Goal: Navigation & Orientation: Find specific page/section

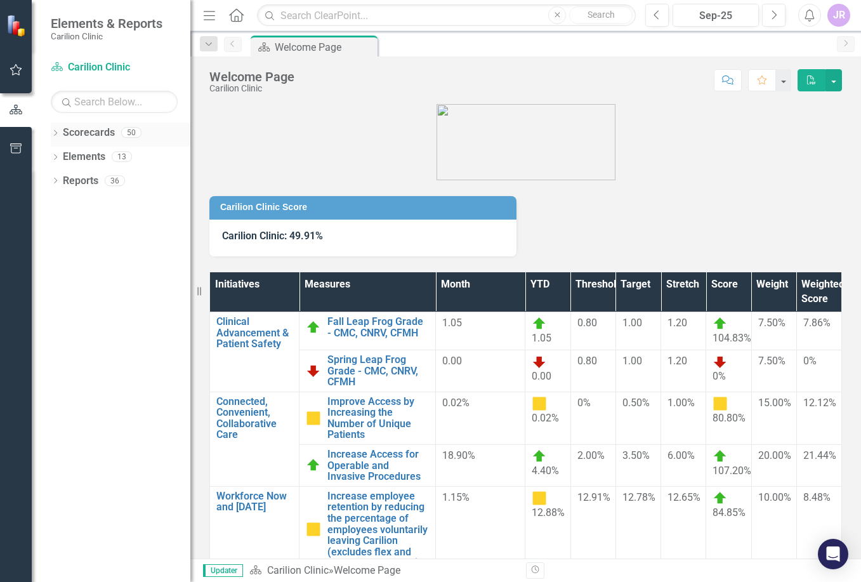
click at [55, 131] on icon "Dropdown" at bounding box center [55, 134] width 9 height 7
click at [60, 158] on icon "Dropdown" at bounding box center [62, 156] width 10 height 8
click at [70, 181] on icon "Dropdown" at bounding box center [75, 180] width 10 height 8
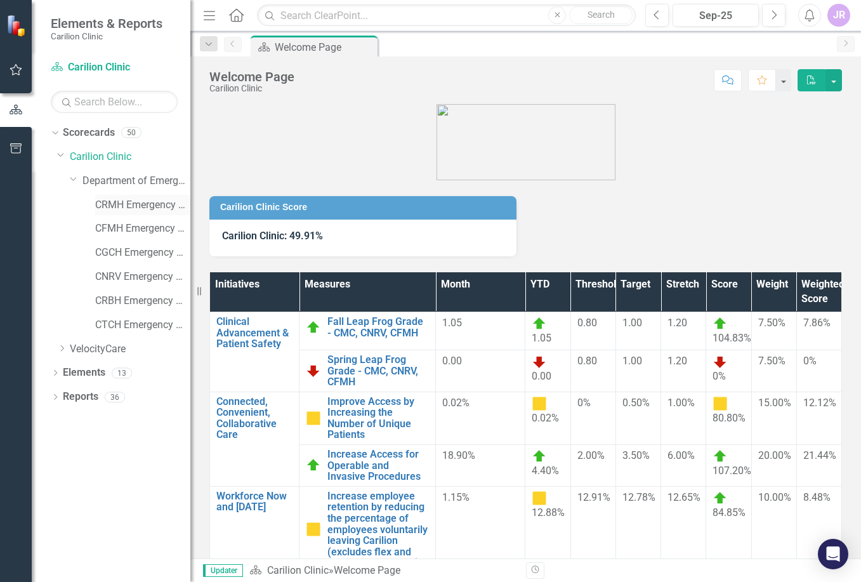
click at [125, 204] on link "CRMH Emergency Medicine" at bounding box center [142, 205] width 95 height 15
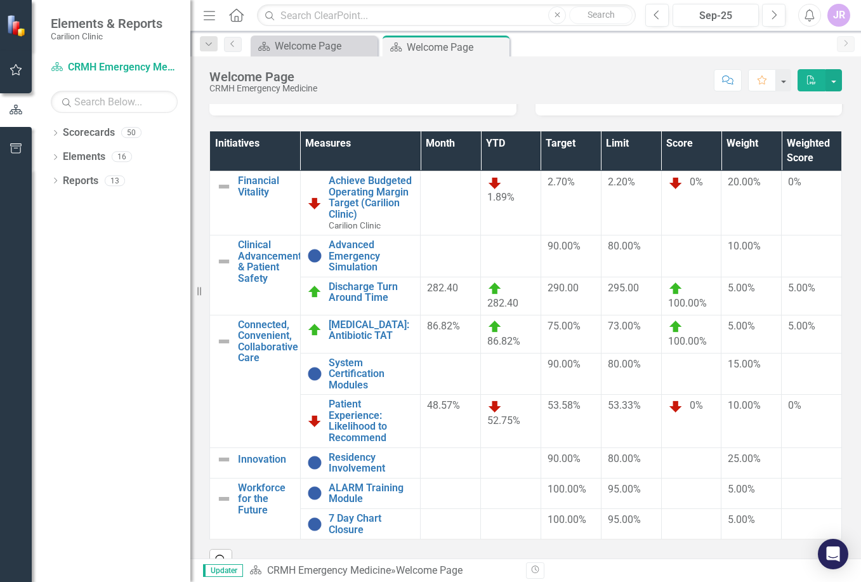
scroll to position [172, 0]
